Goal: Task Accomplishment & Management: Manage account settings

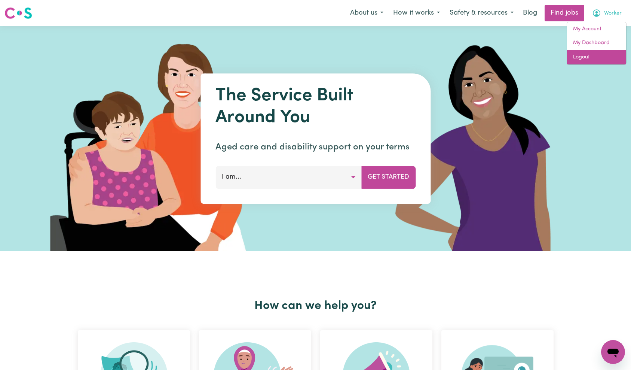
click at [597, 55] on link "Logout" at bounding box center [596, 57] width 59 height 14
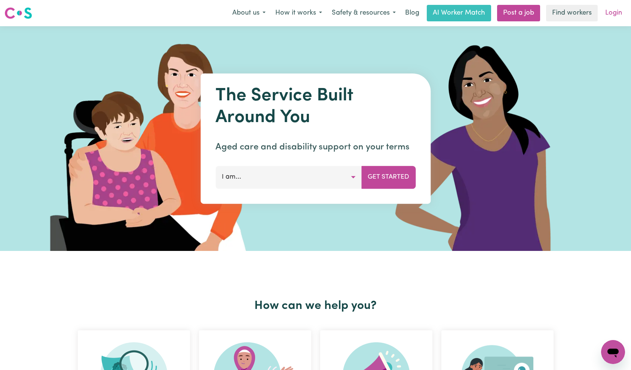
click at [614, 19] on link "Login" at bounding box center [614, 13] width 26 height 16
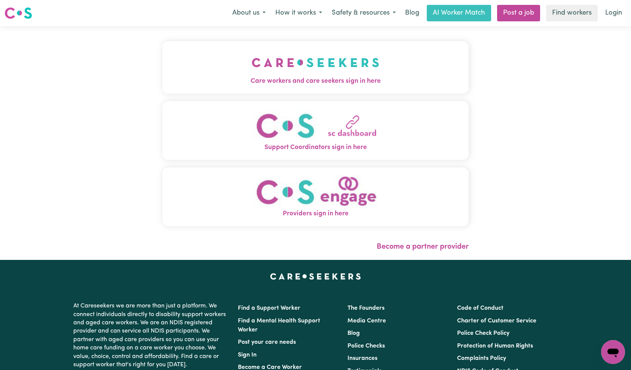
click at [406, 67] on button "Care workers and care seekers sign in here" at bounding box center [315, 67] width 307 height 52
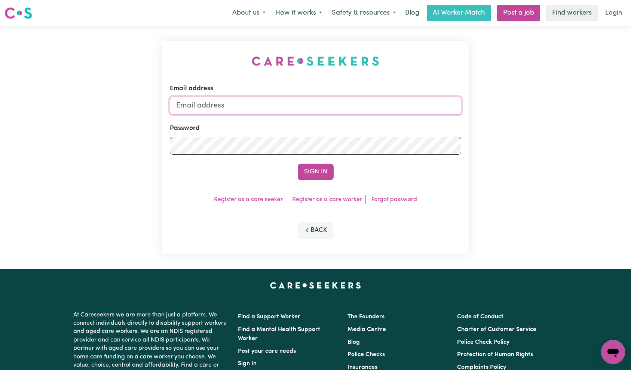
click at [336, 105] on input "Email address" at bounding box center [316, 106] width 292 height 18
type input "superuser~[EMAIL_ADDRESS][DOMAIN_NAME]"
click at [318, 169] on button "Sign In" at bounding box center [316, 171] width 36 height 16
